Goal: Information Seeking & Learning: Learn about a topic

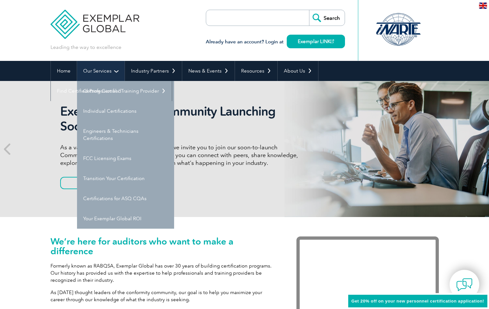
click at [116, 72] on link "Our Services" at bounding box center [101, 71] width 48 height 20
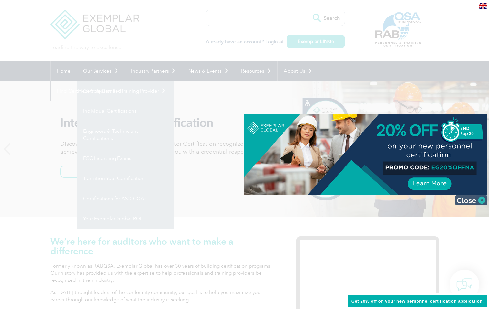
click at [481, 198] on img at bounding box center [471, 200] width 32 height 10
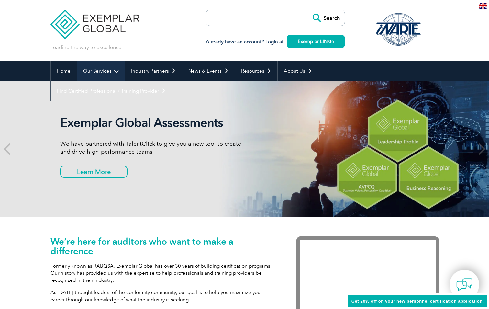
click at [116, 71] on link "Our Services" at bounding box center [101, 71] width 48 height 20
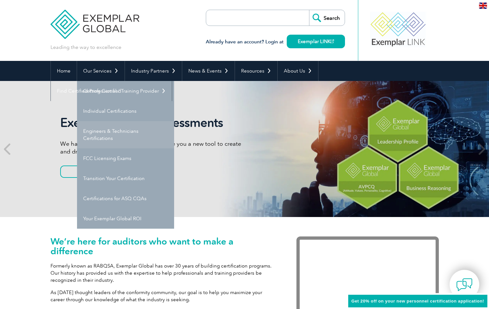
click at [132, 135] on link "Engineers & Technicians Certifications" at bounding box center [125, 134] width 97 height 27
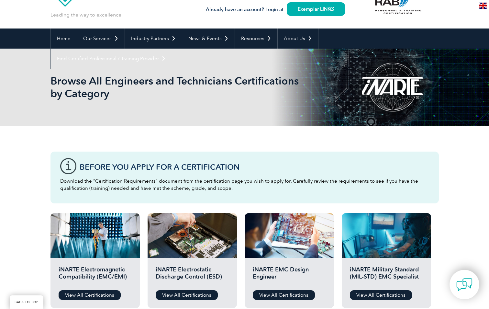
scroll to position [65, 0]
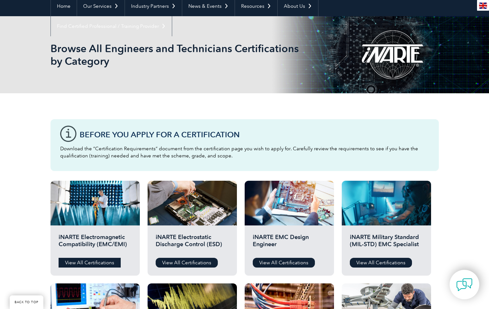
click at [109, 264] on link "View All Certifications" at bounding box center [90, 263] width 62 height 10
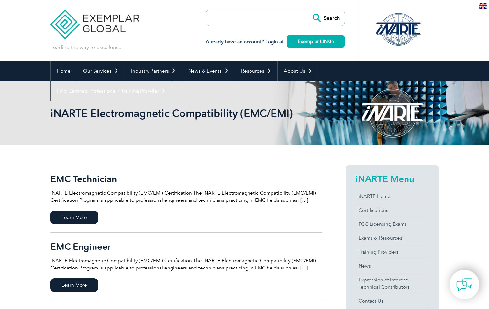
click at [249, 18] on input "search" at bounding box center [243, 18] width 68 height 16
type input "EMC Testing"
click at [309, 10] on input "Search" at bounding box center [327, 18] width 36 height 16
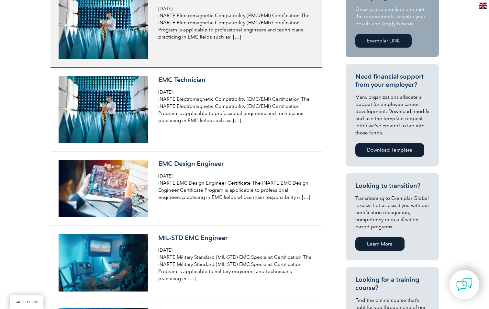
scroll to position [130, 0]
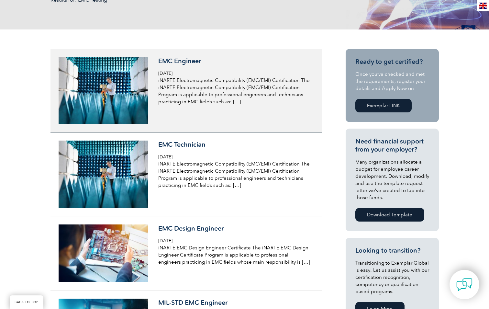
click at [297, 90] on p "iNARTE Electromagnetic Compatibility (EMC/EMI) Certification The iNARTE Electro…" at bounding box center [234, 91] width 153 height 28
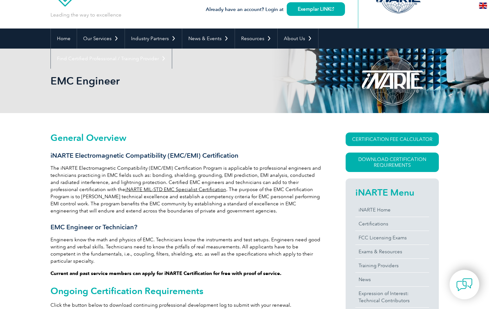
scroll to position [97, 0]
